Goal: Task Accomplishment & Management: Complete application form

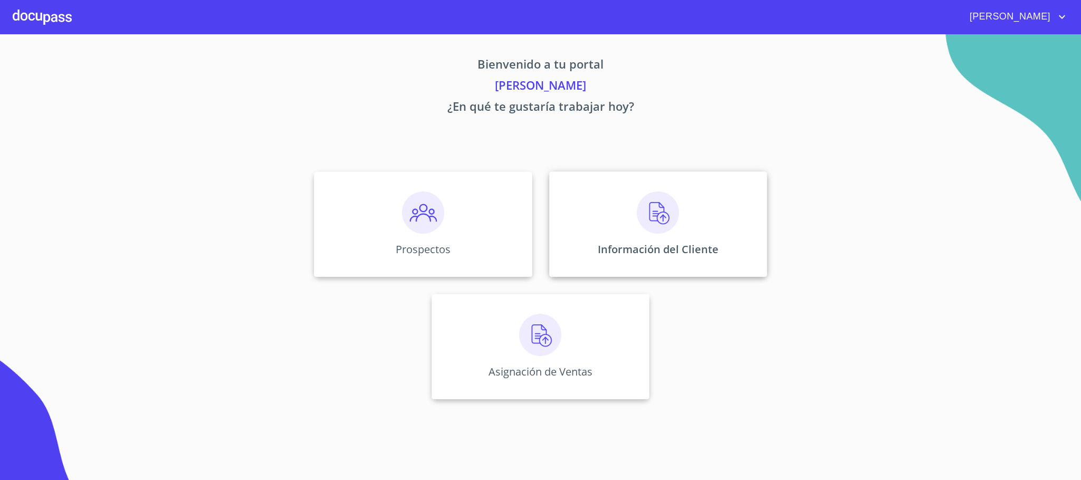
click at [657, 222] on img at bounding box center [658, 213] width 42 height 42
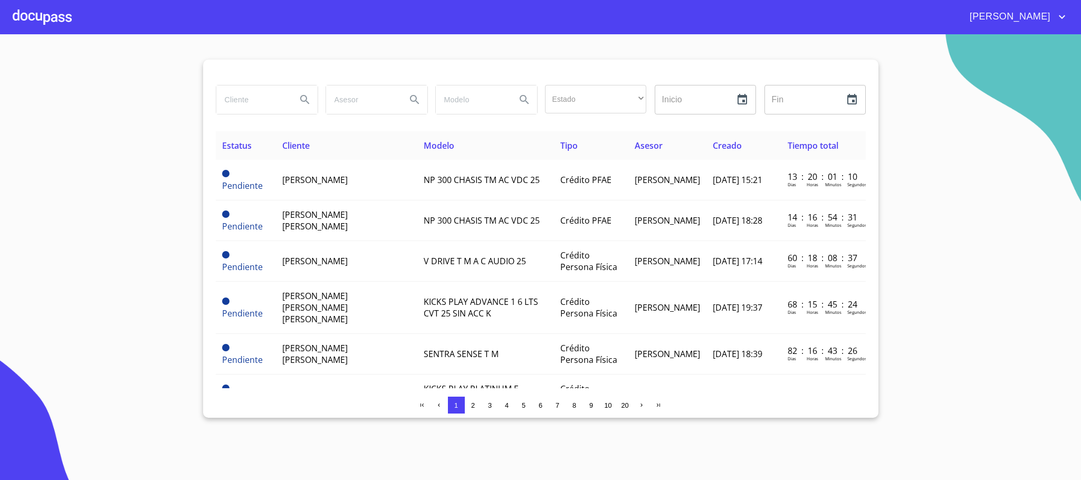
click at [271, 97] on input "search" at bounding box center [252, 99] width 72 height 28
type input "[PERSON_NAME]"
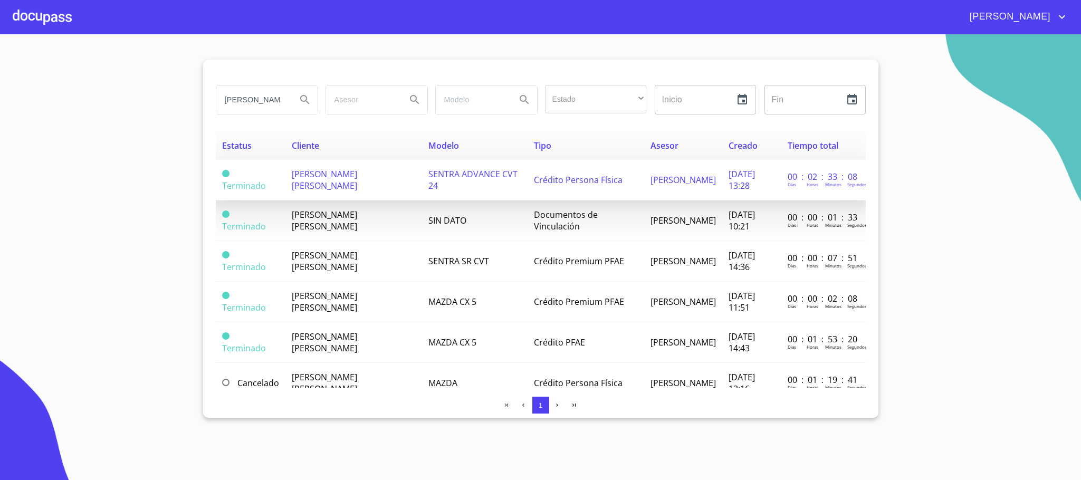
click at [358, 187] on td "[PERSON_NAME] [PERSON_NAME]" at bounding box center [353, 180] width 137 height 41
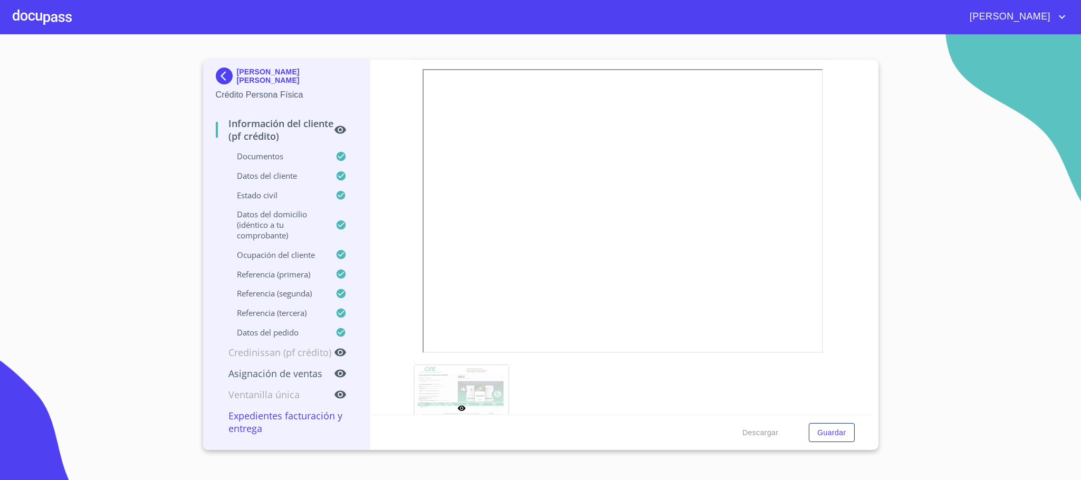
scroll to position [633, 0]
